Goal: Check status: Check status

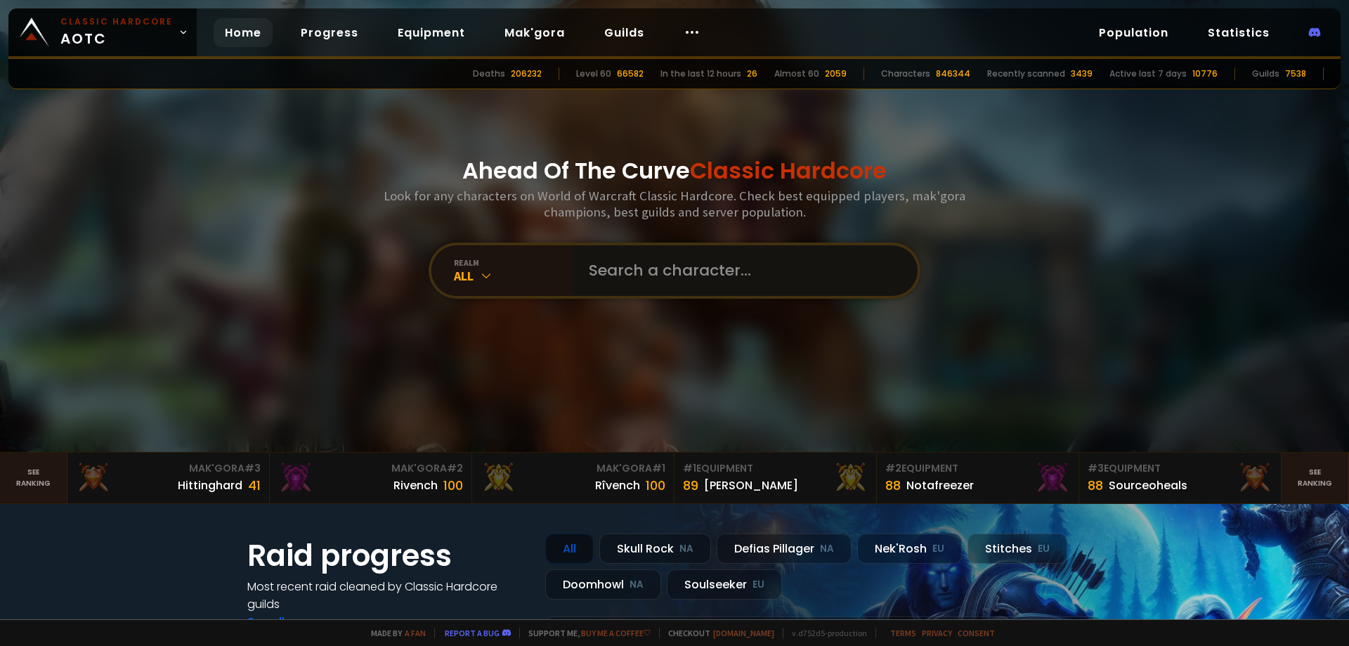
click at [742, 272] on input "text" at bounding box center [741, 270] width 321 height 51
type input "trapscallin"
click at [640, 263] on input "text" at bounding box center [741, 270] width 321 height 51
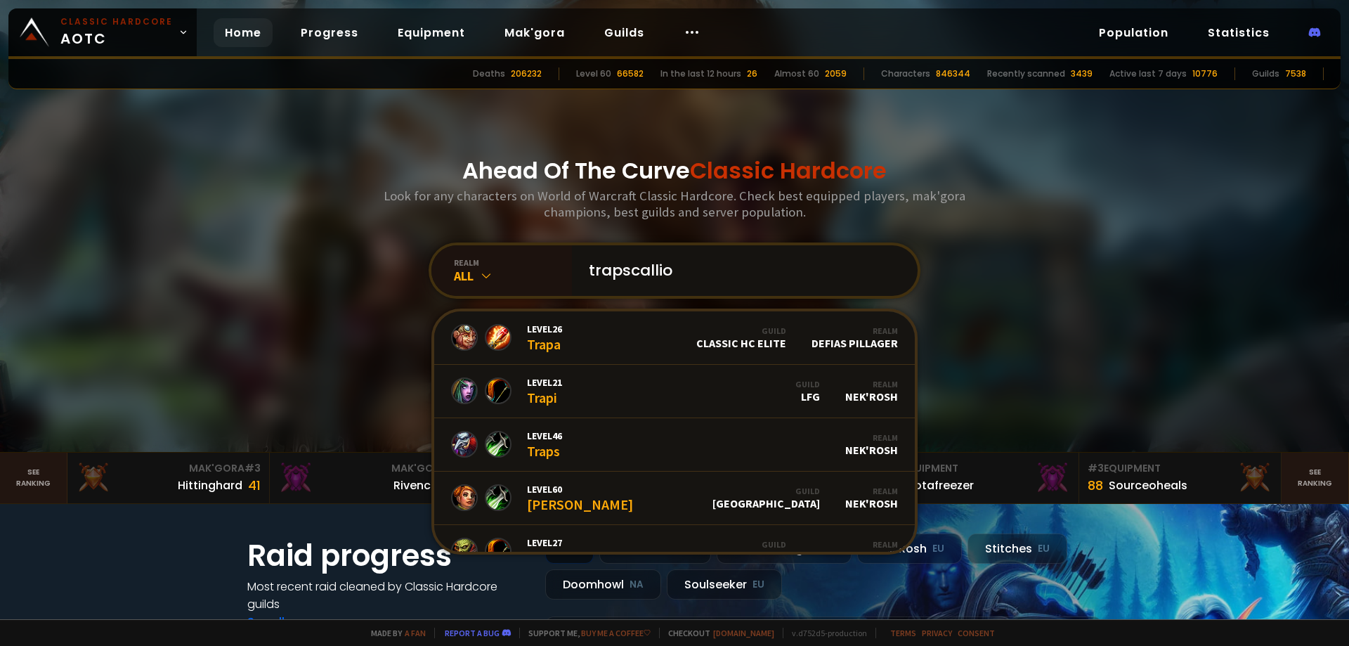
type input "trapscallion"
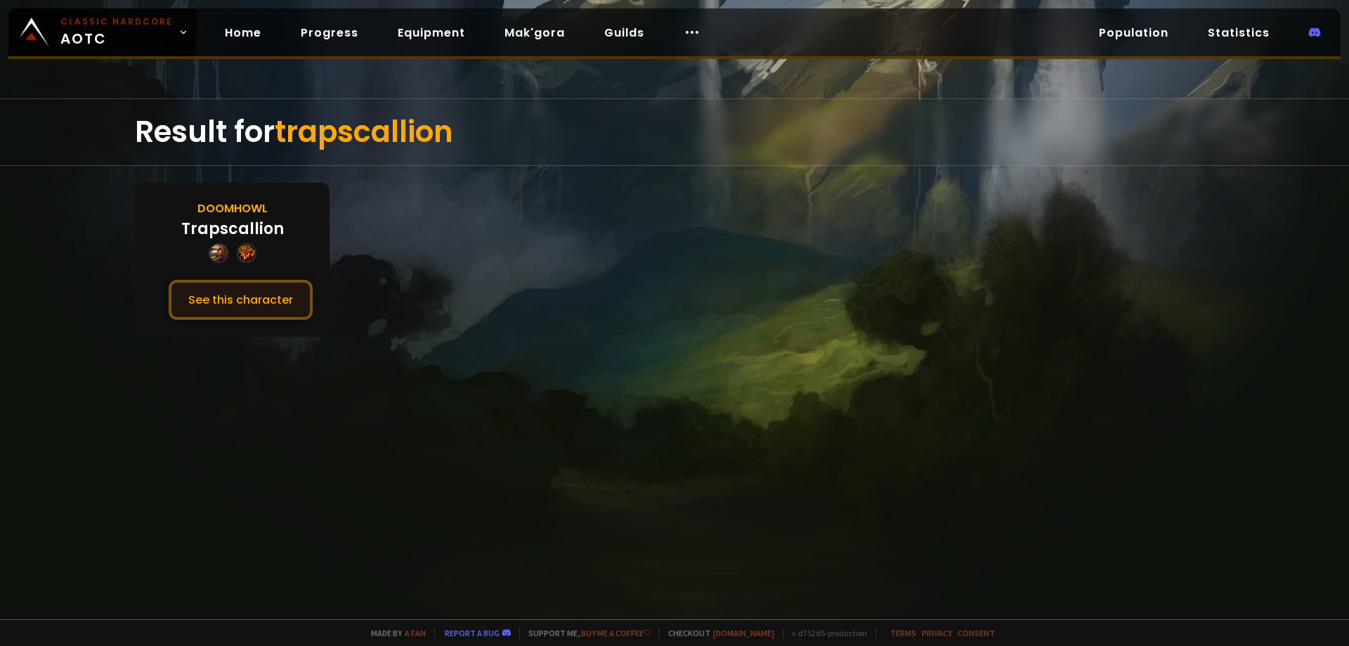
click at [235, 298] on button "See this character" at bounding box center [241, 300] width 144 height 40
